Goal: Find contact information: Find contact information

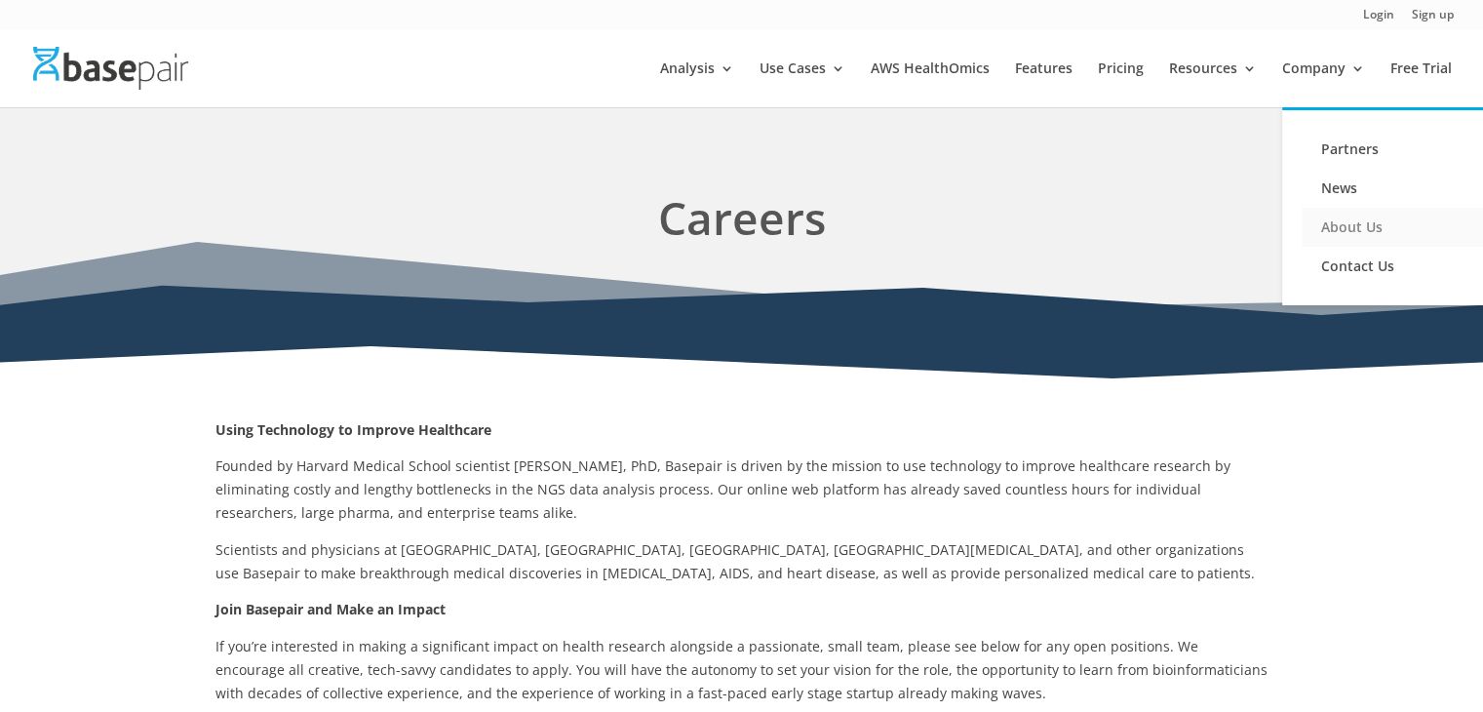
click at [1374, 212] on link "About Us" at bounding box center [1398, 227] width 195 height 39
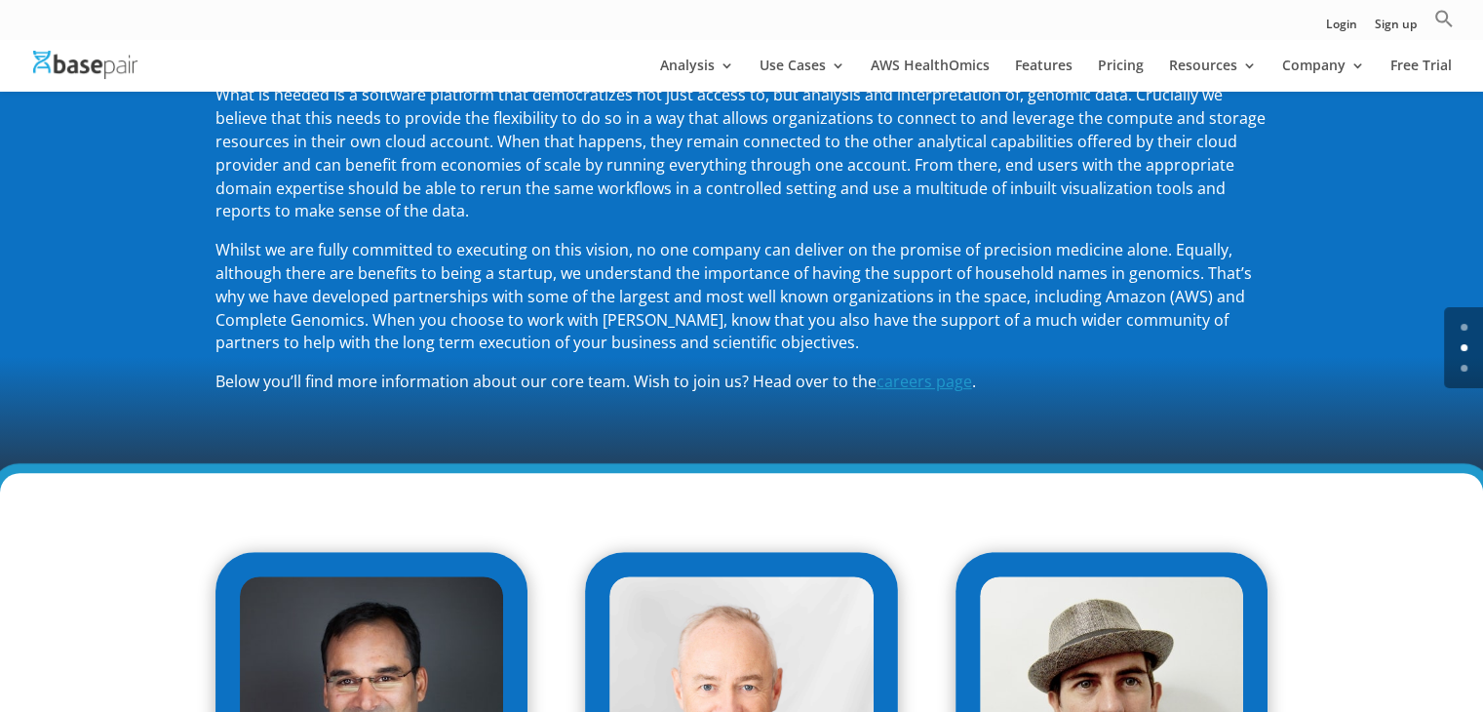
scroll to position [534, 0]
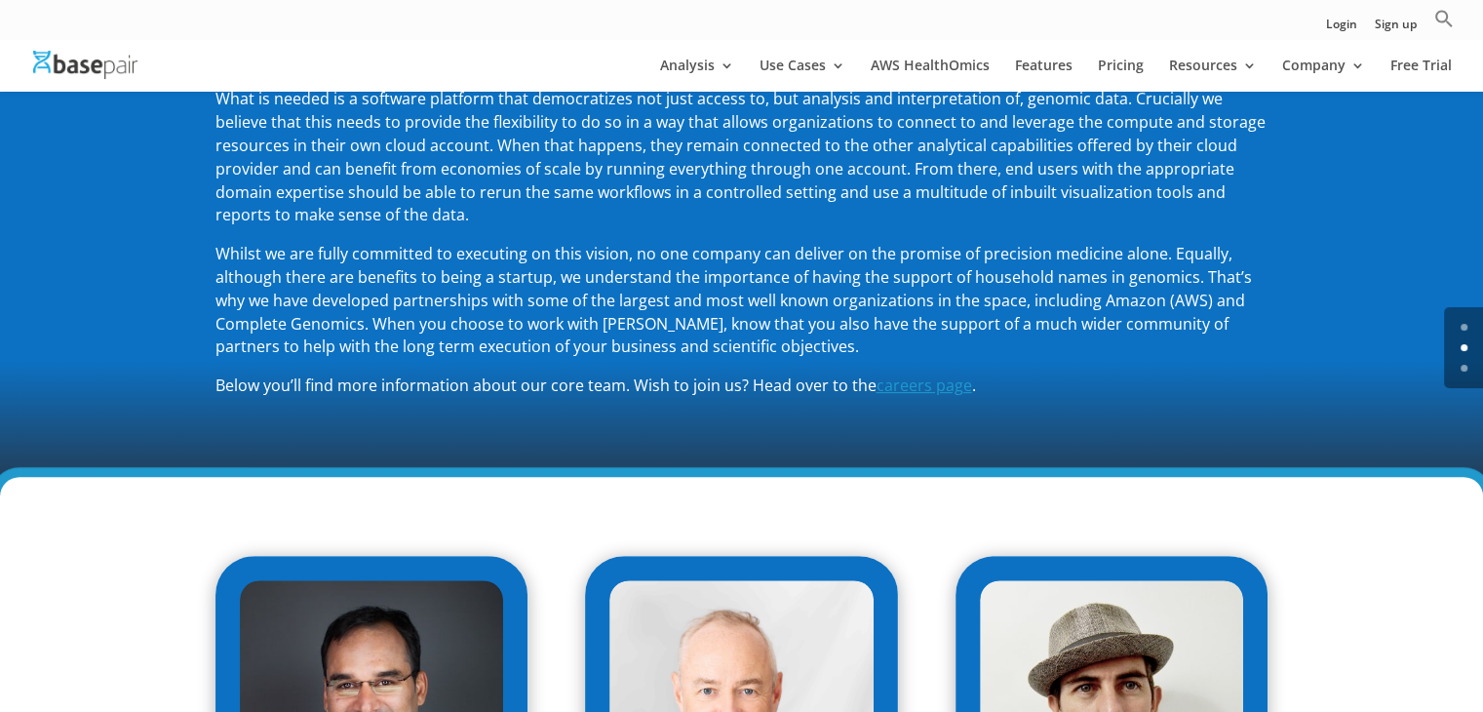
click at [1077, 235] on p "What is needed is a software platform that democratizes not just access to, but…" at bounding box center [741, 165] width 1053 height 155
click at [1033, 132] on p "What is needed is a software platform that democratizes not just access to, but…" at bounding box center [741, 165] width 1053 height 155
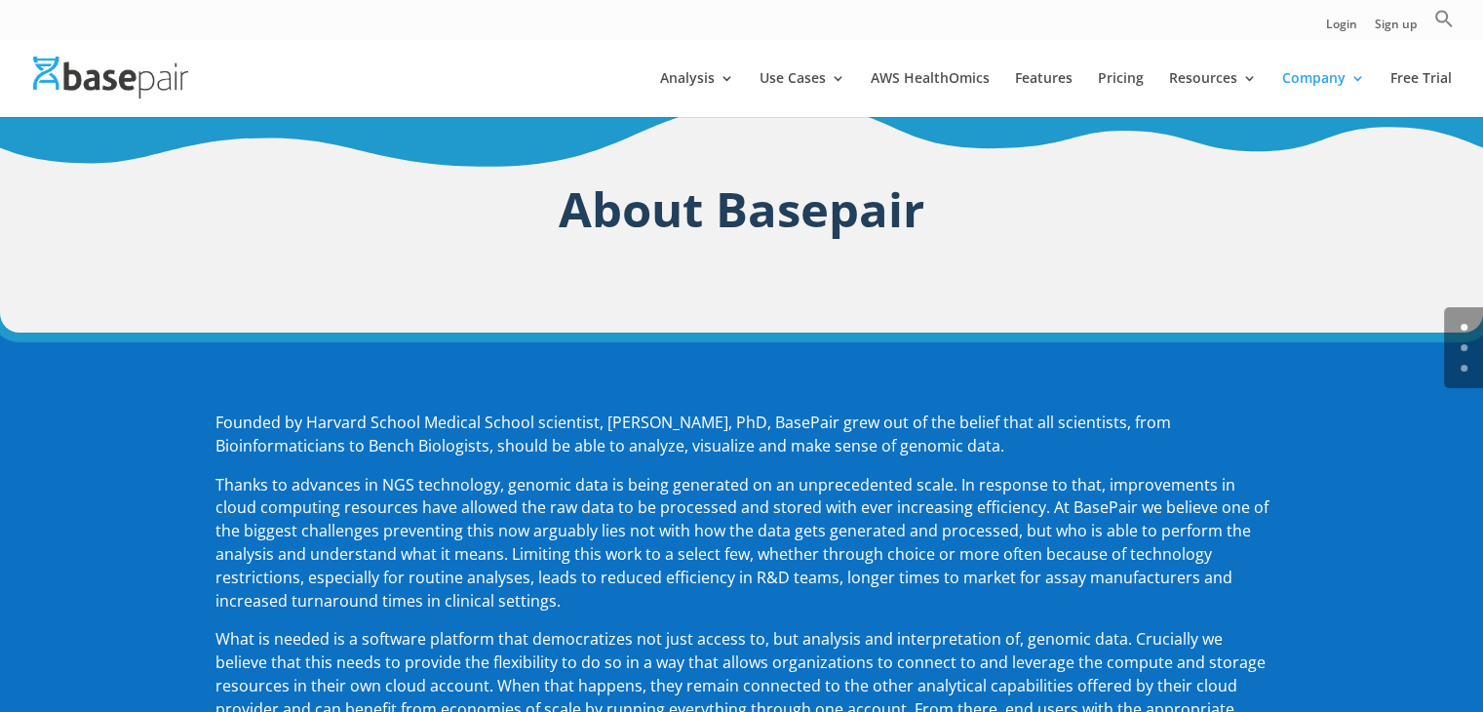
scroll to position [0, 0]
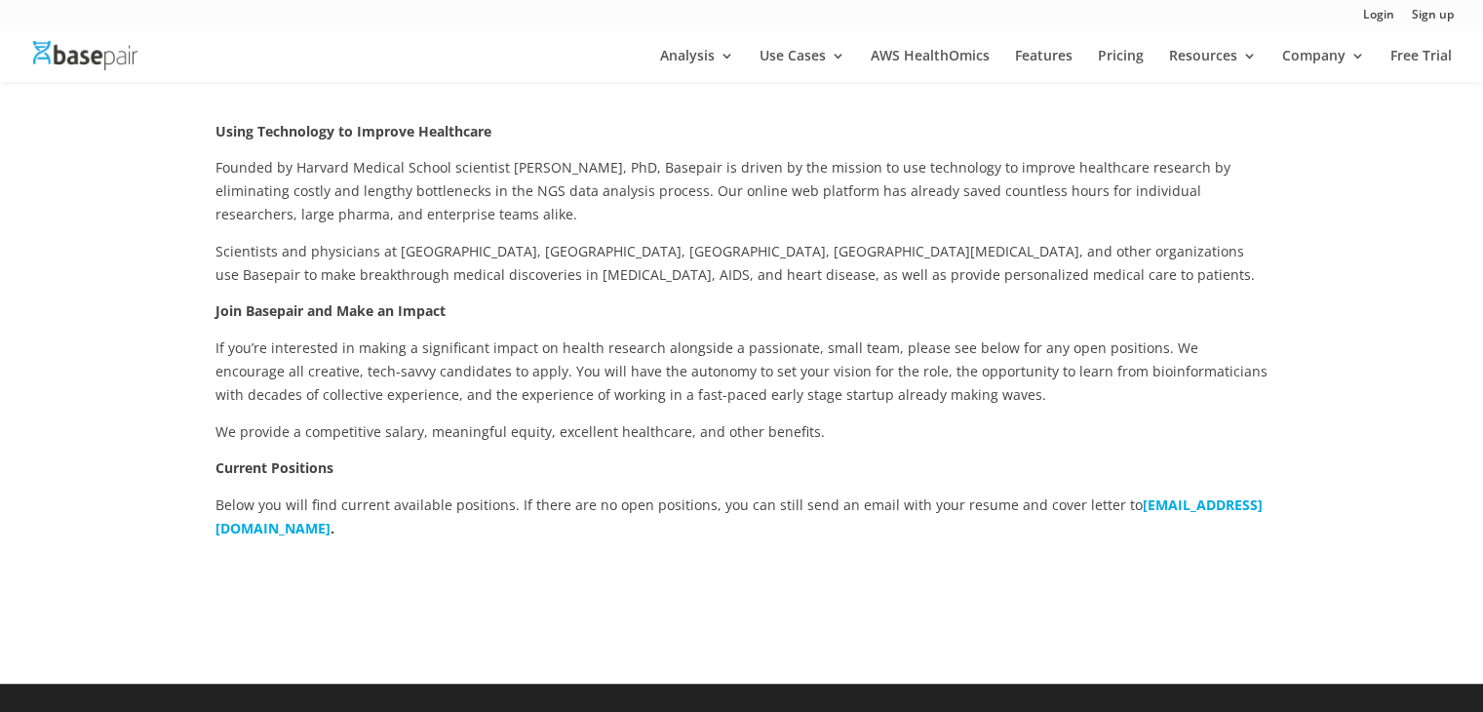
scroll to position [270, 0]
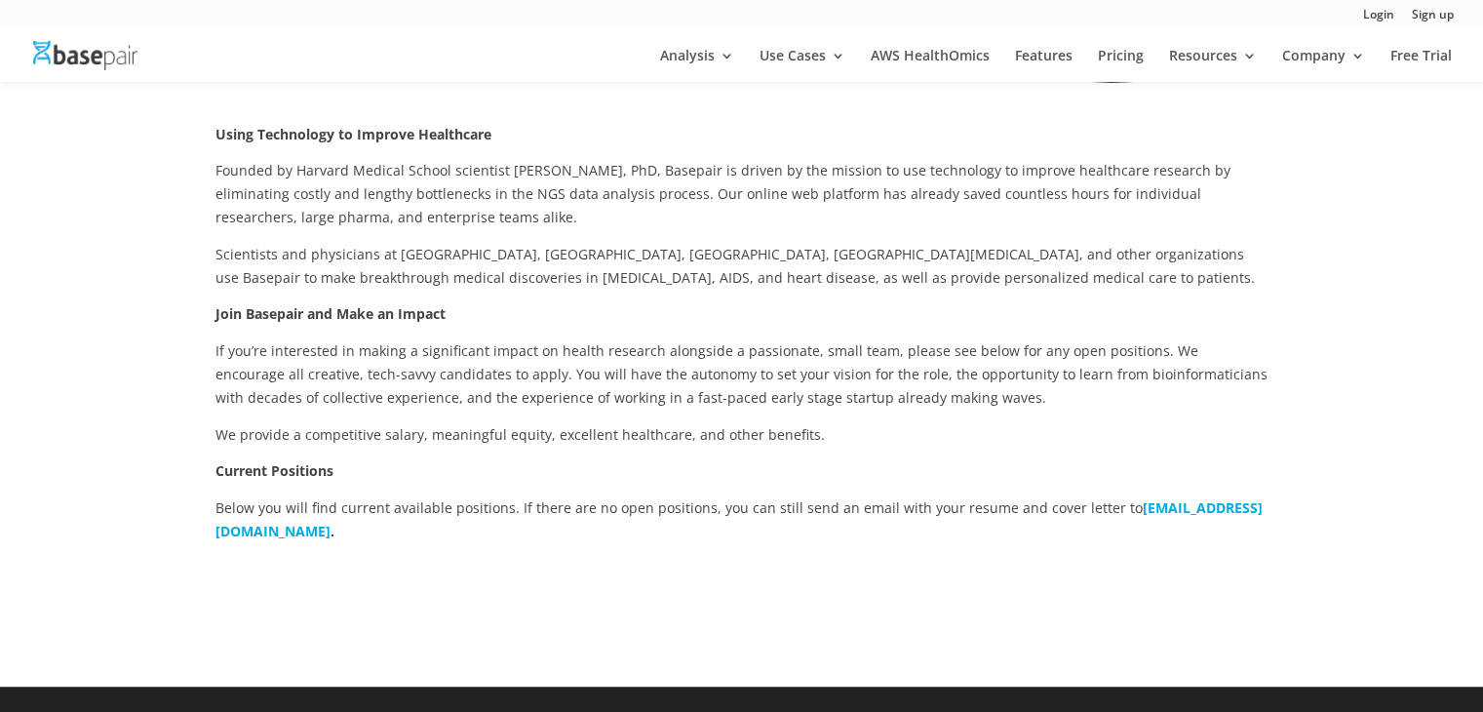
click at [591, 508] on p "Below you will find current available positions. If there are no open positions…" at bounding box center [741, 519] width 1053 height 47
click at [343, 539] on p "Below you will find current available positions. If there are no open positions…" at bounding box center [741, 519] width 1053 height 47
click at [347, 531] on b "[EMAIL_ADDRESS][DOMAIN_NAME]" at bounding box center [738, 519] width 1047 height 42
click at [351, 524] on b "[EMAIL_ADDRESS][DOMAIN_NAME]" at bounding box center [738, 519] width 1047 height 42
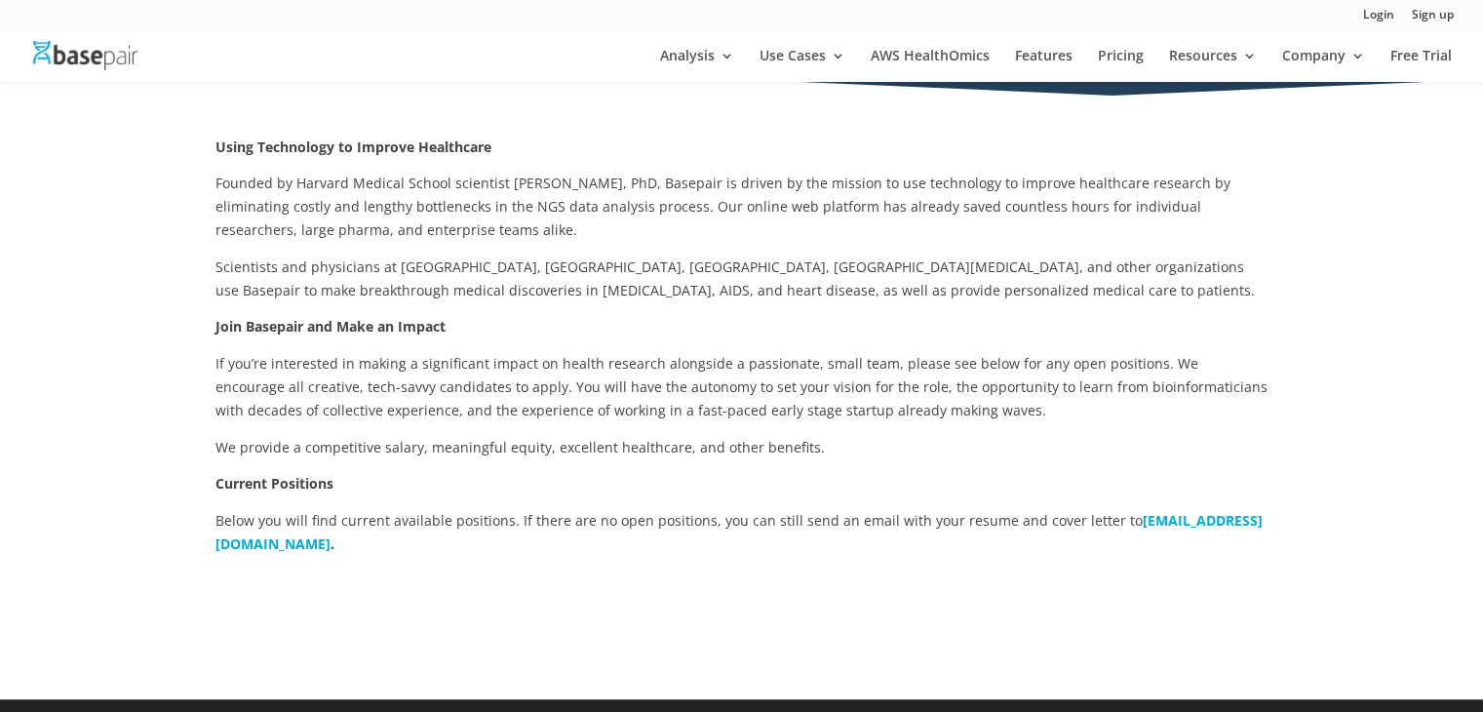
scroll to position [278, 0]
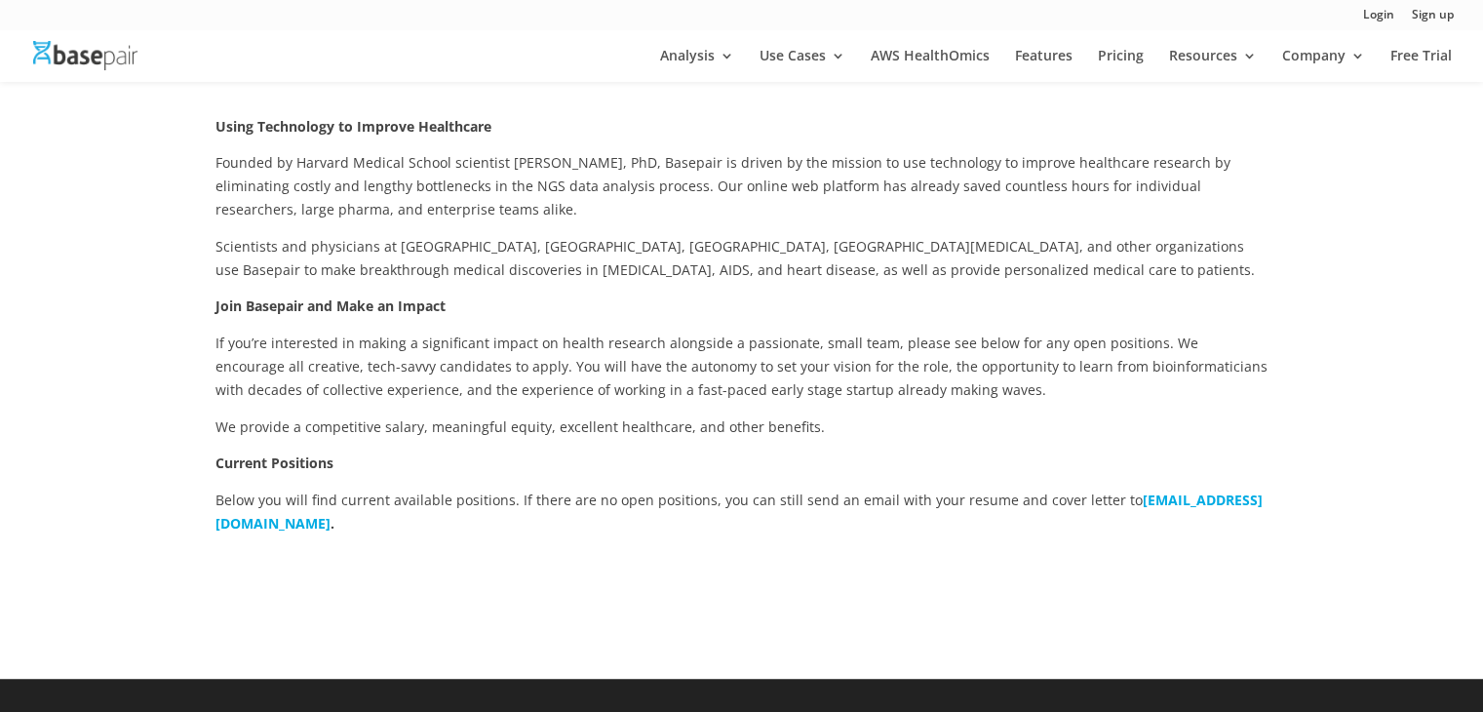
click at [309, 524] on b "[EMAIL_ADDRESS][DOMAIN_NAME]" at bounding box center [738, 511] width 1047 height 42
click at [292, 524] on b "[EMAIL_ADDRESS][DOMAIN_NAME]" at bounding box center [738, 511] width 1047 height 42
